Goal: Check status: Check status

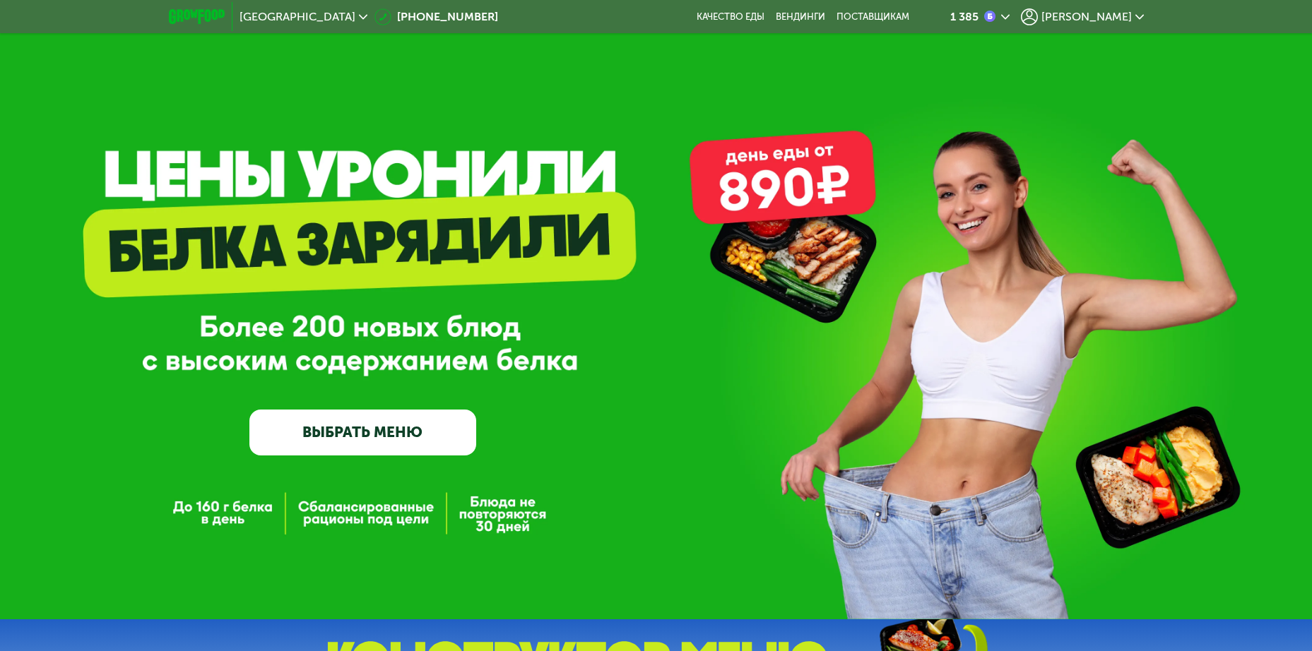
click at [1122, 15] on span "[PERSON_NAME]" at bounding box center [1086, 16] width 90 height 11
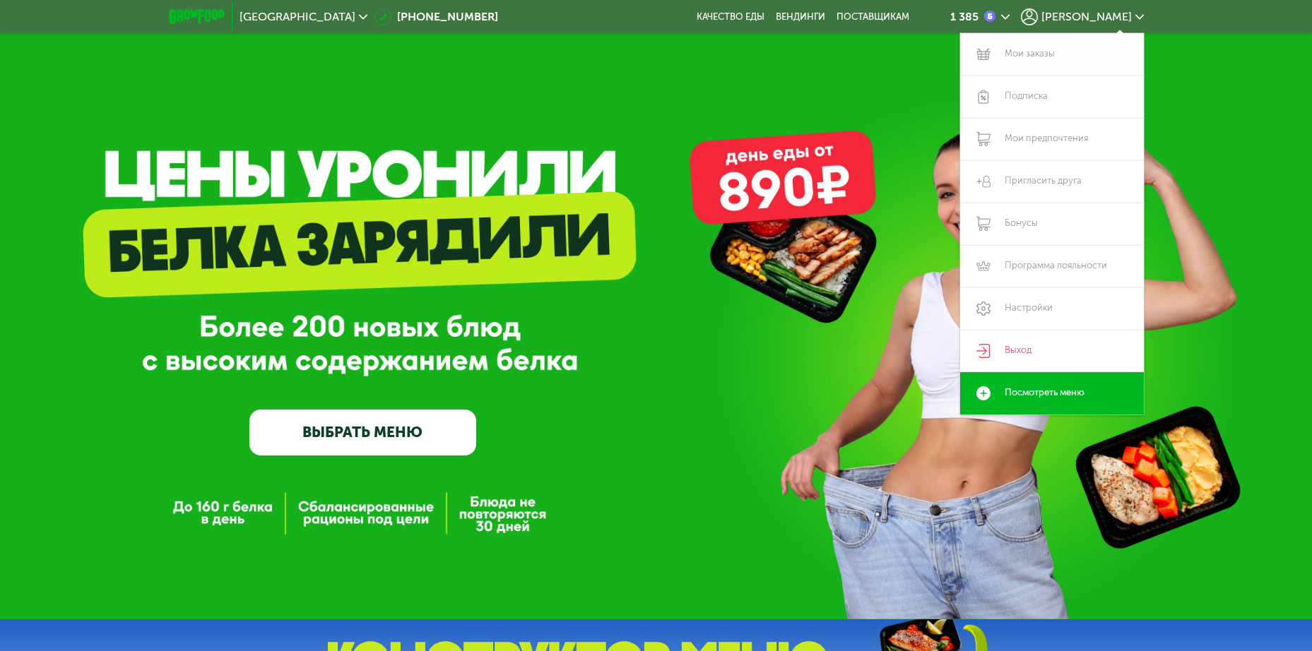
click at [1027, 57] on link "Мои заказы" at bounding box center [1052, 54] width 184 height 42
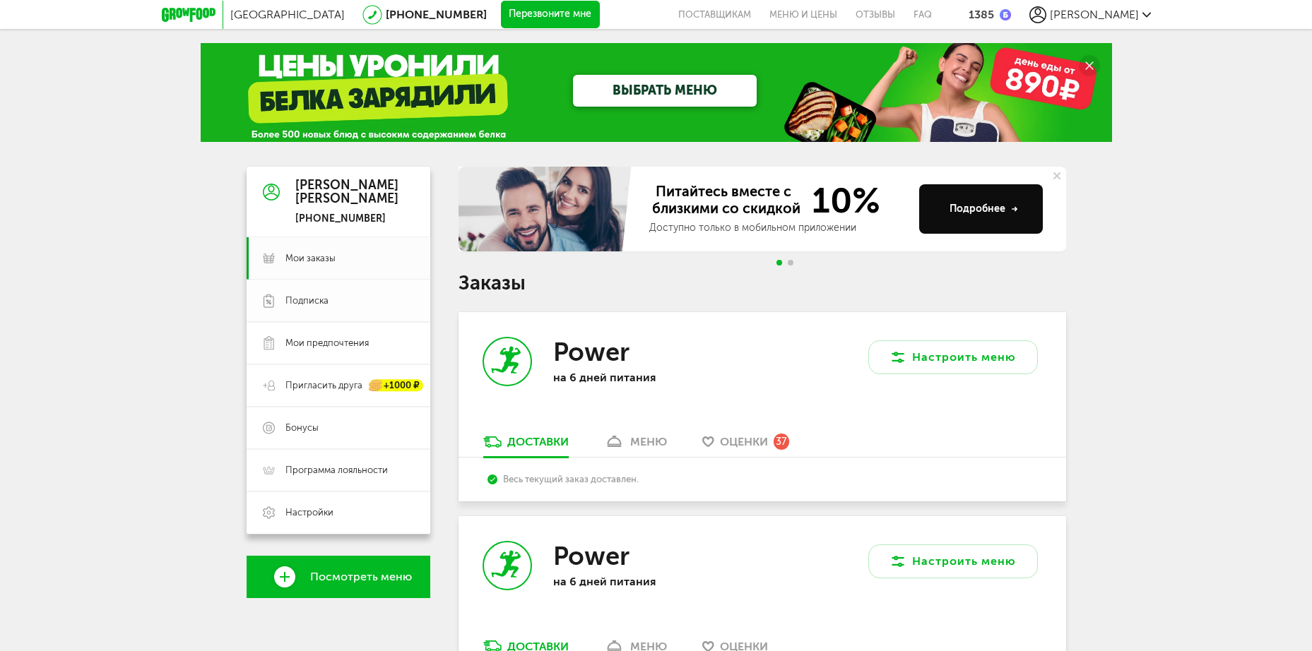
click at [309, 302] on span "Подписка" at bounding box center [306, 301] width 43 height 13
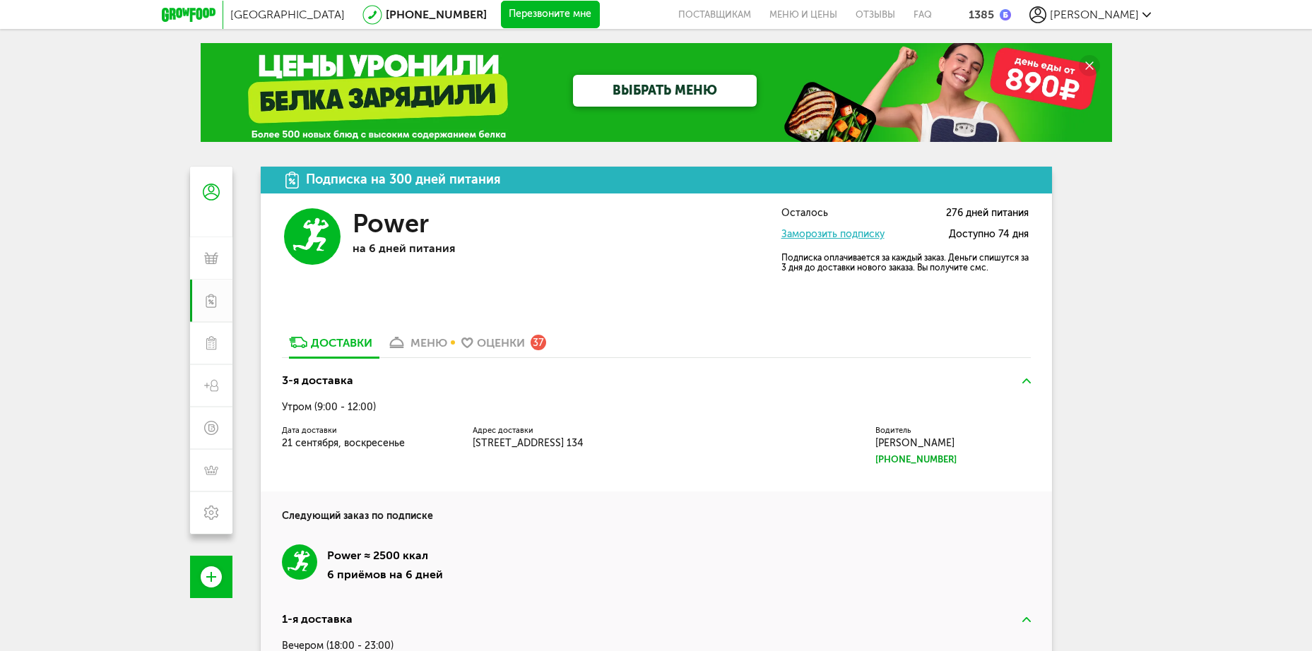
click at [430, 341] on div "меню" at bounding box center [428, 342] width 37 height 13
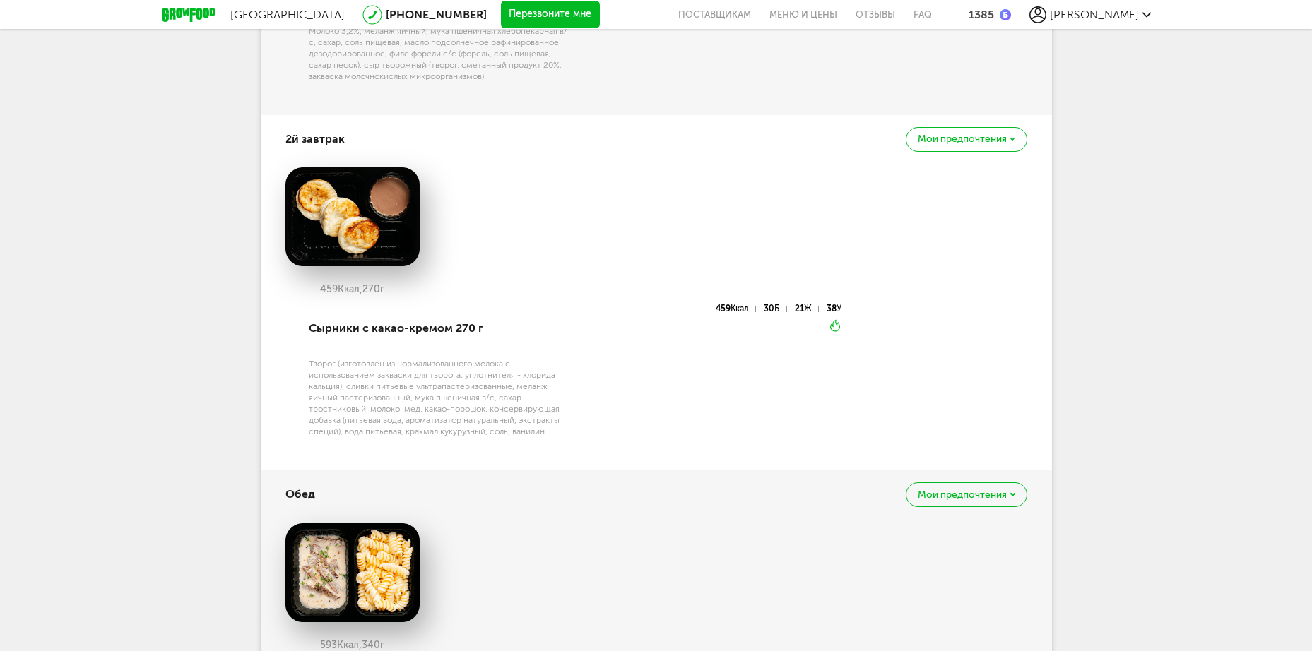
scroll to position [298, 0]
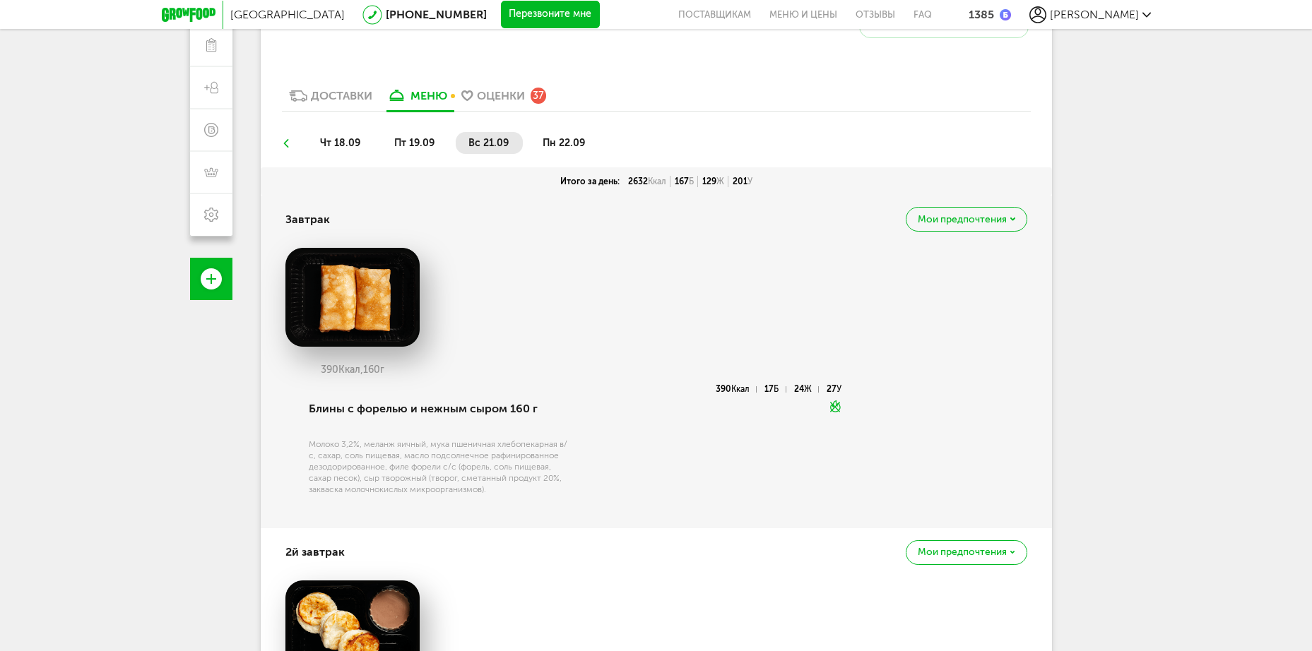
drag, startPoint x: 574, startPoint y: 138, endPoint x: 600, endPoint y: 145, distance: 27.3
click at [574, 141] on span "пн 22.09" at bounding box center [563, 143] width 42 height 12
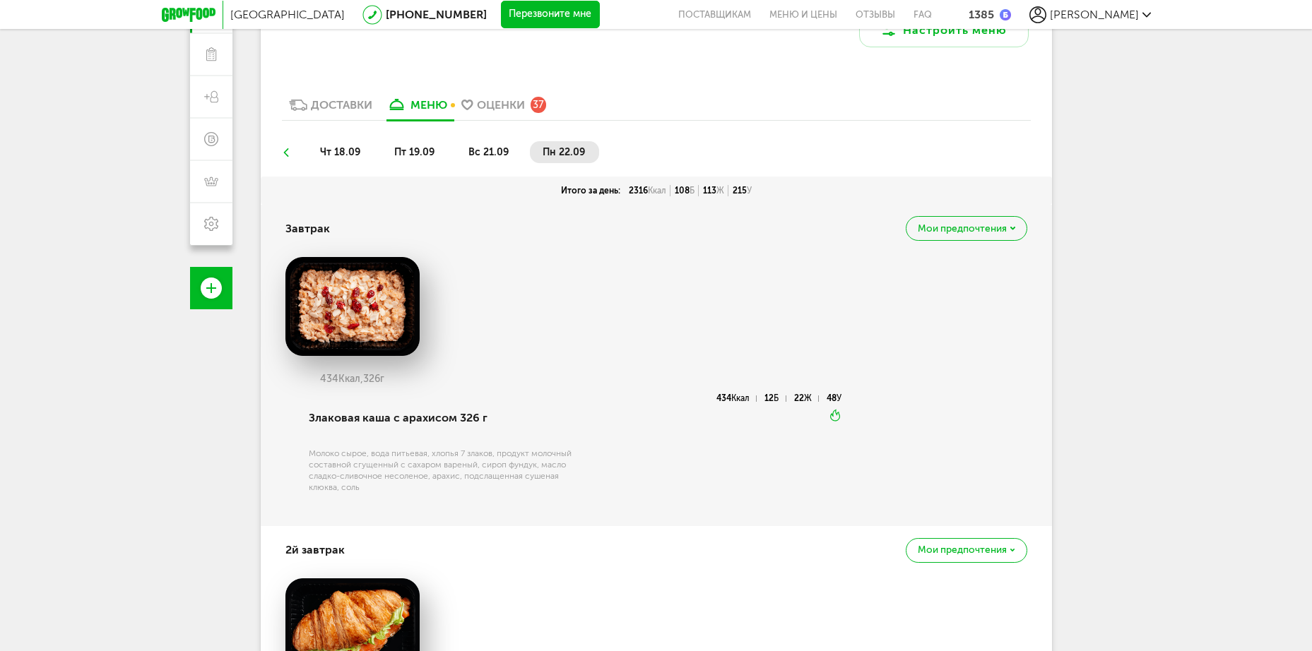
scroll to position [283, 0]
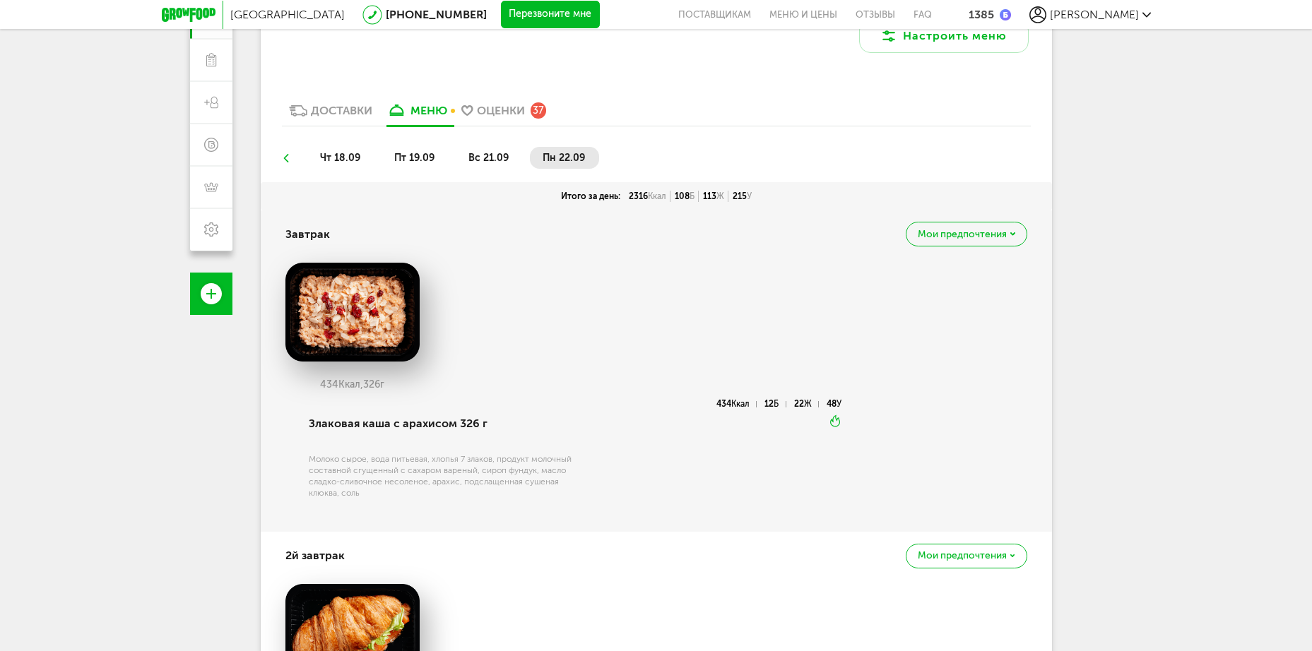
click at [476, 153] on span "вс 21.09" at bounding box center [488, 158] width 40 height 12
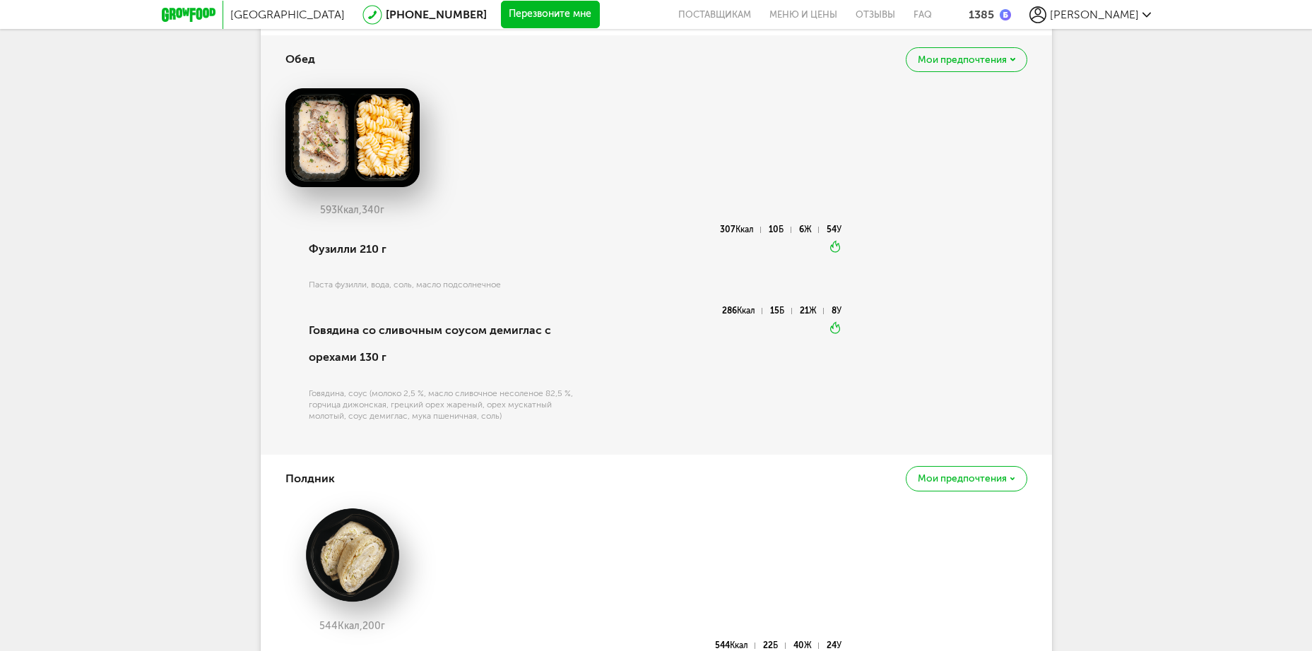
scroll to position [1116, 0]
